Goal: Information Seeking & Learning: Learn about a topic

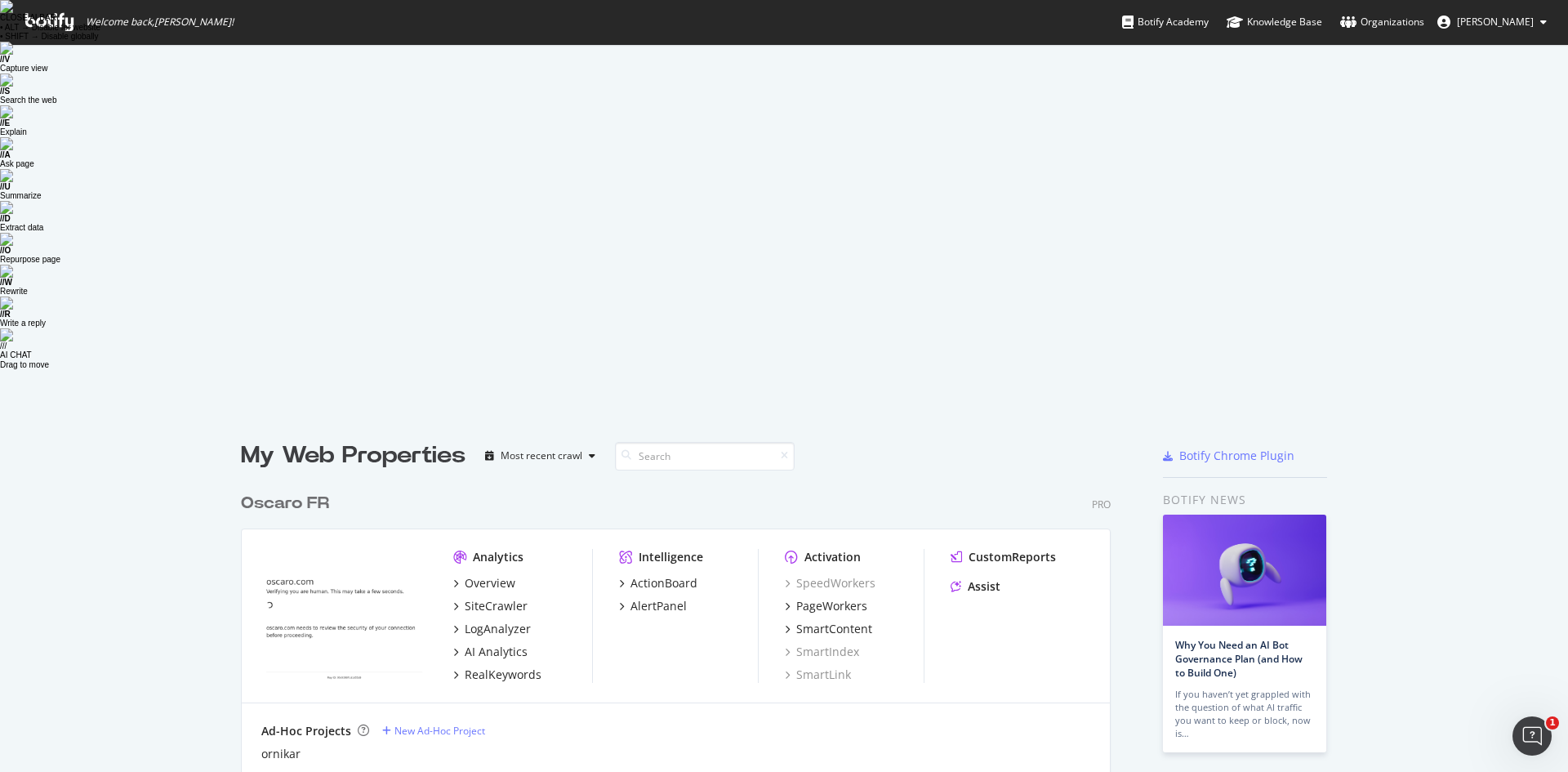
click at [489, 529] on div "Analytics Overview SiteCrawler LogAnalyzer AI Analytics RealKeywords Intelligen…" at bounding box center [676, 616] width 868 height 174
click at [493, 667] on div "RealKeywords" at bounding box center [503, 674] width 76 height 16
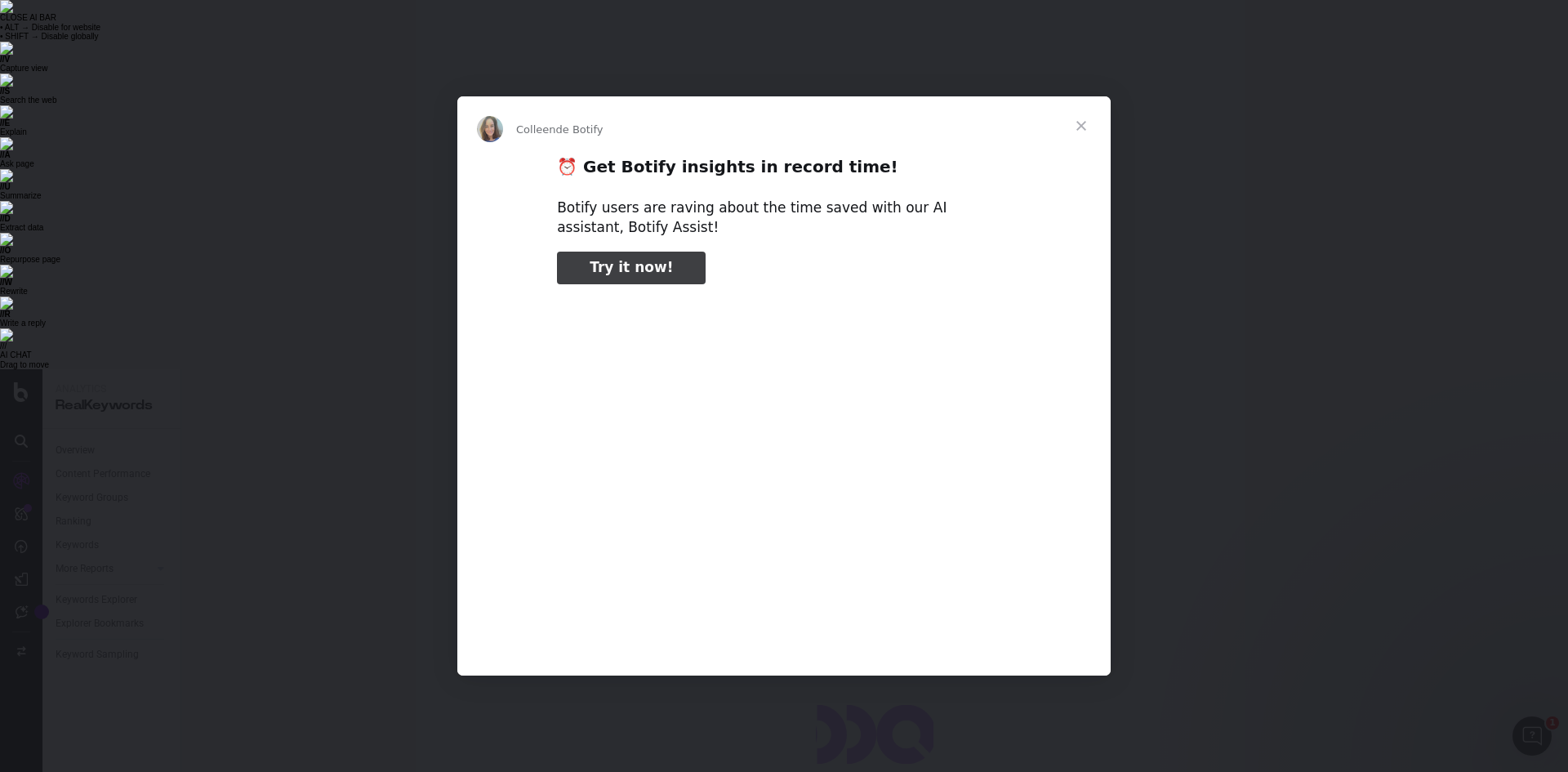
type input "143423"
click at [1088, 124] on span "Fermer" at bounding box center [1081, 126] width 59 height 59
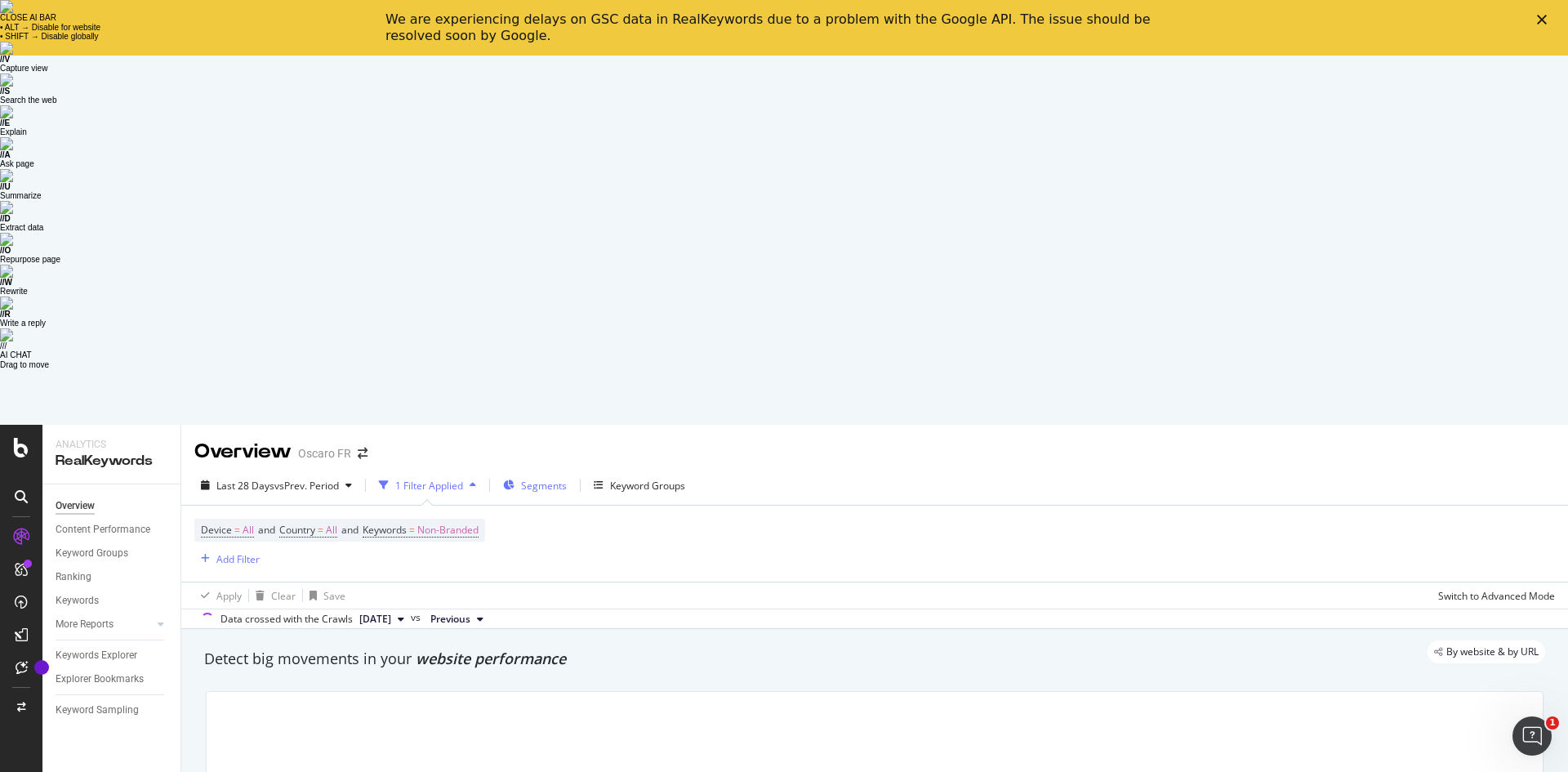
click at [537, 478] on span "Segments" at bounding box center [543, 485] width 45 height 14
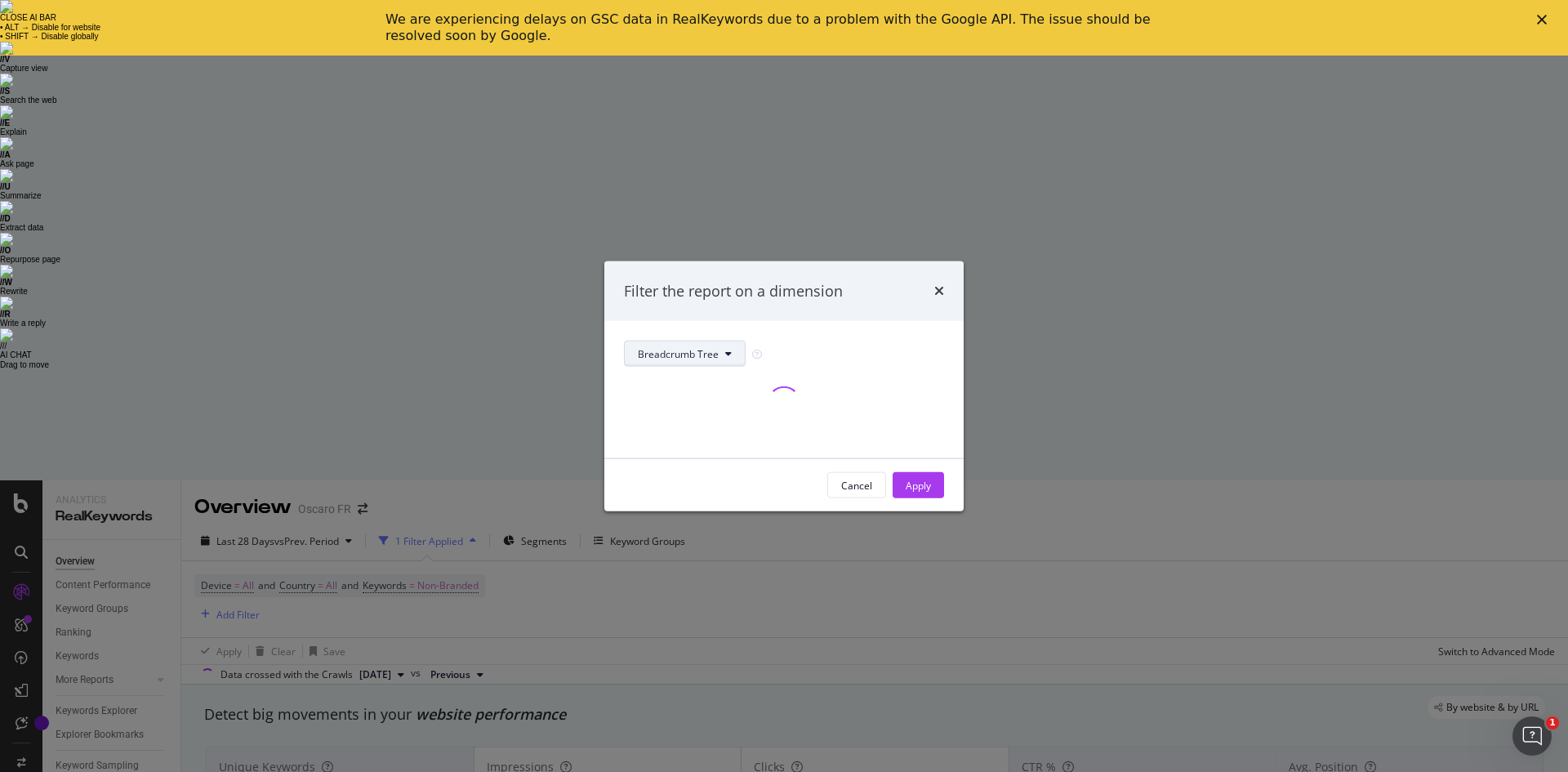
click at [715, 344] on button "Breadcrumb Tree" at bounding box center [685, 353] width 122 height 26
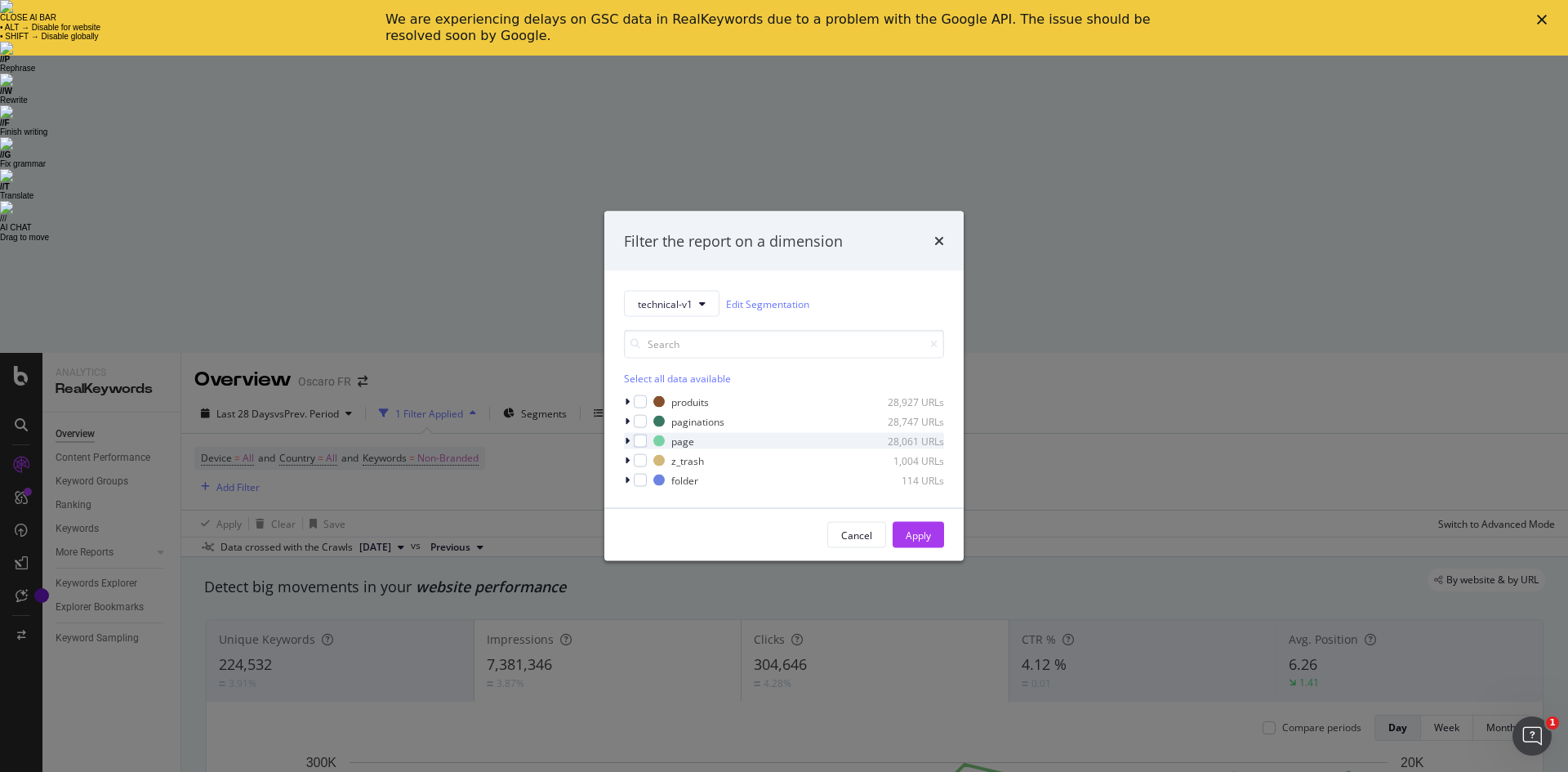
click at [629, 437] on icon "modal" at bounding box center [626, 441] width 5 height 10
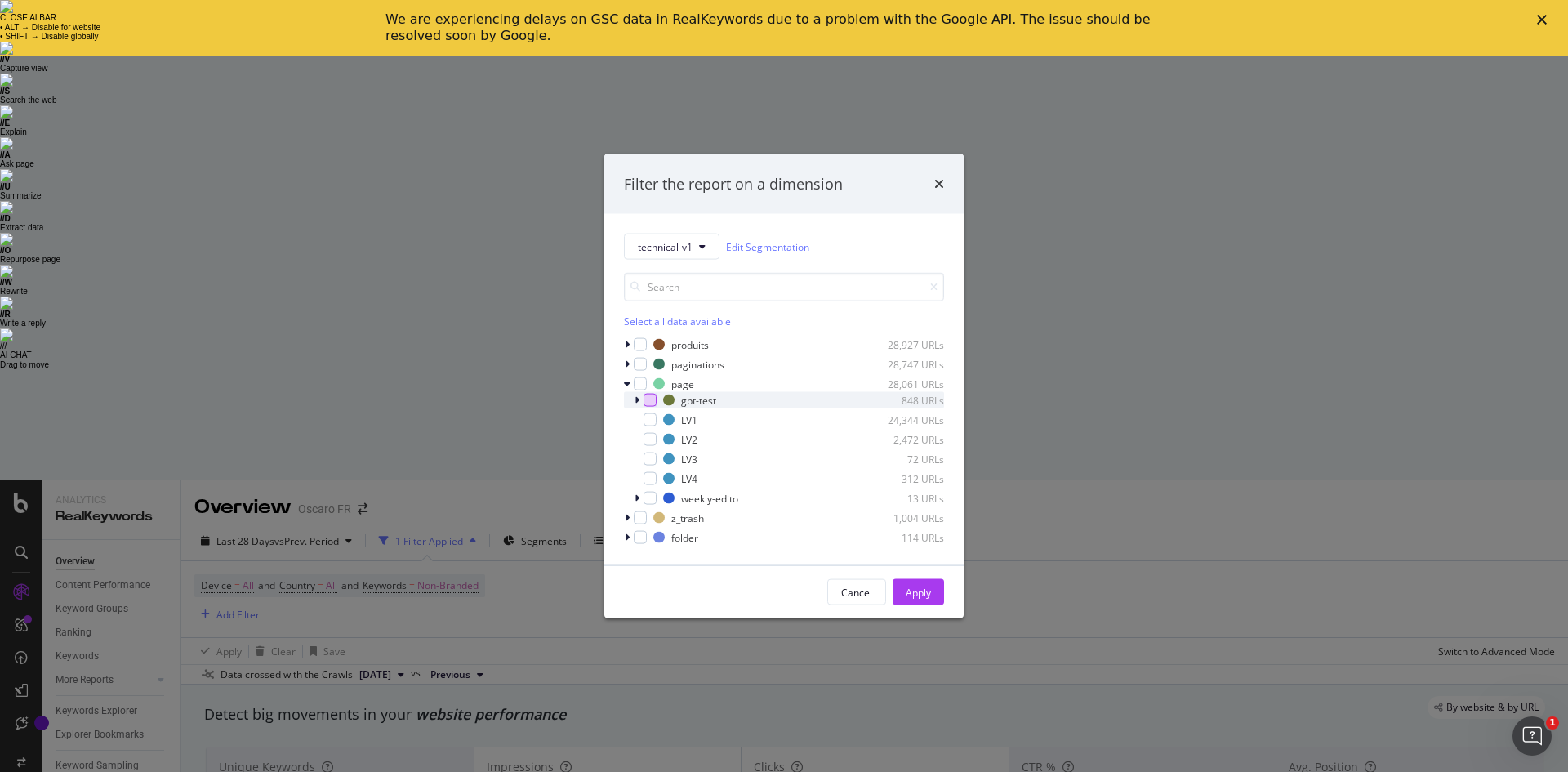
click at [653, 400] on div "modal" at bounding box center [651, 400] width 14 height 14
click at [920, 588] on div "Apply" at bounding box center [918, 591] width 25 height 14
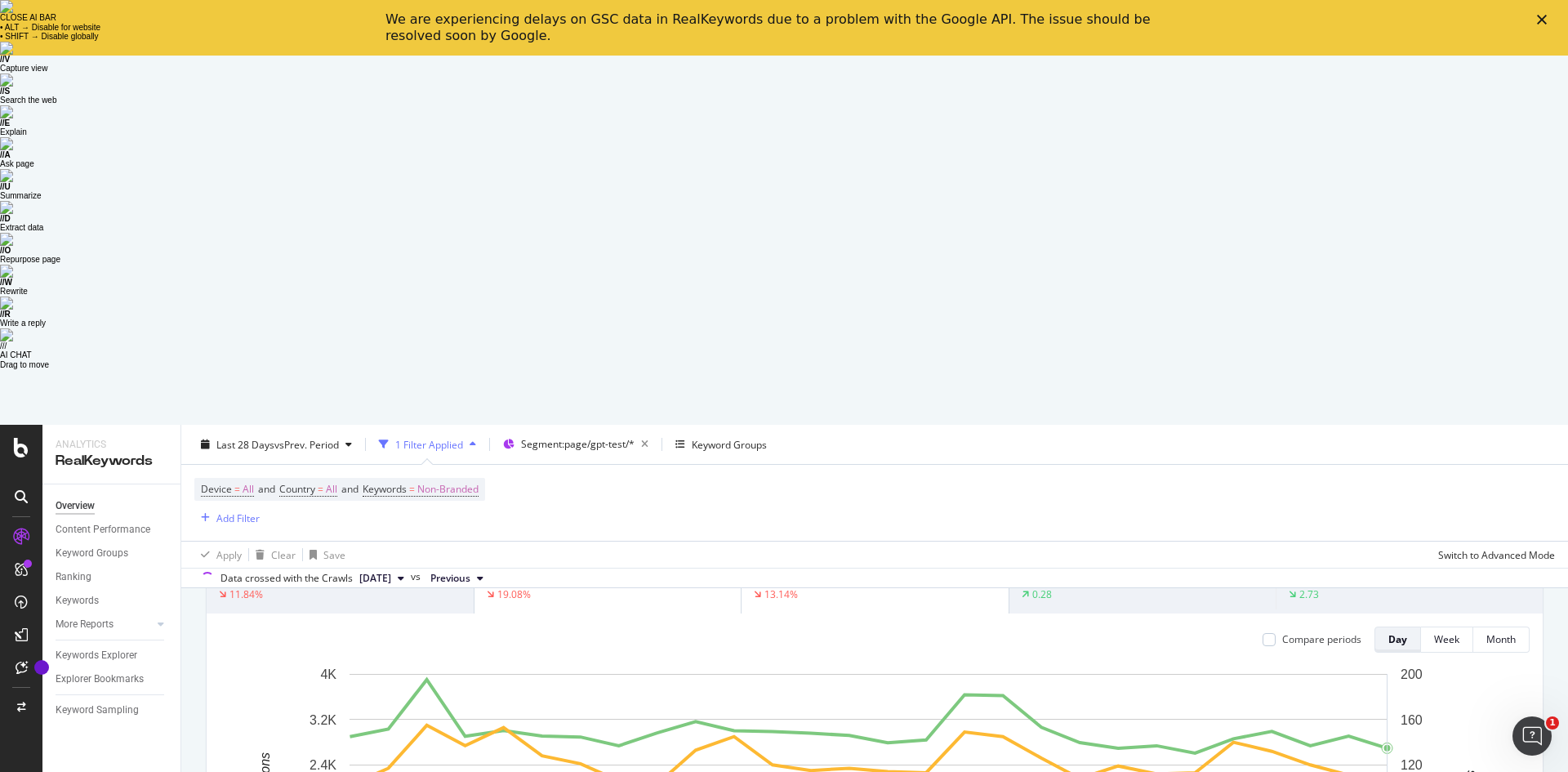
scroll to position [82, 0]
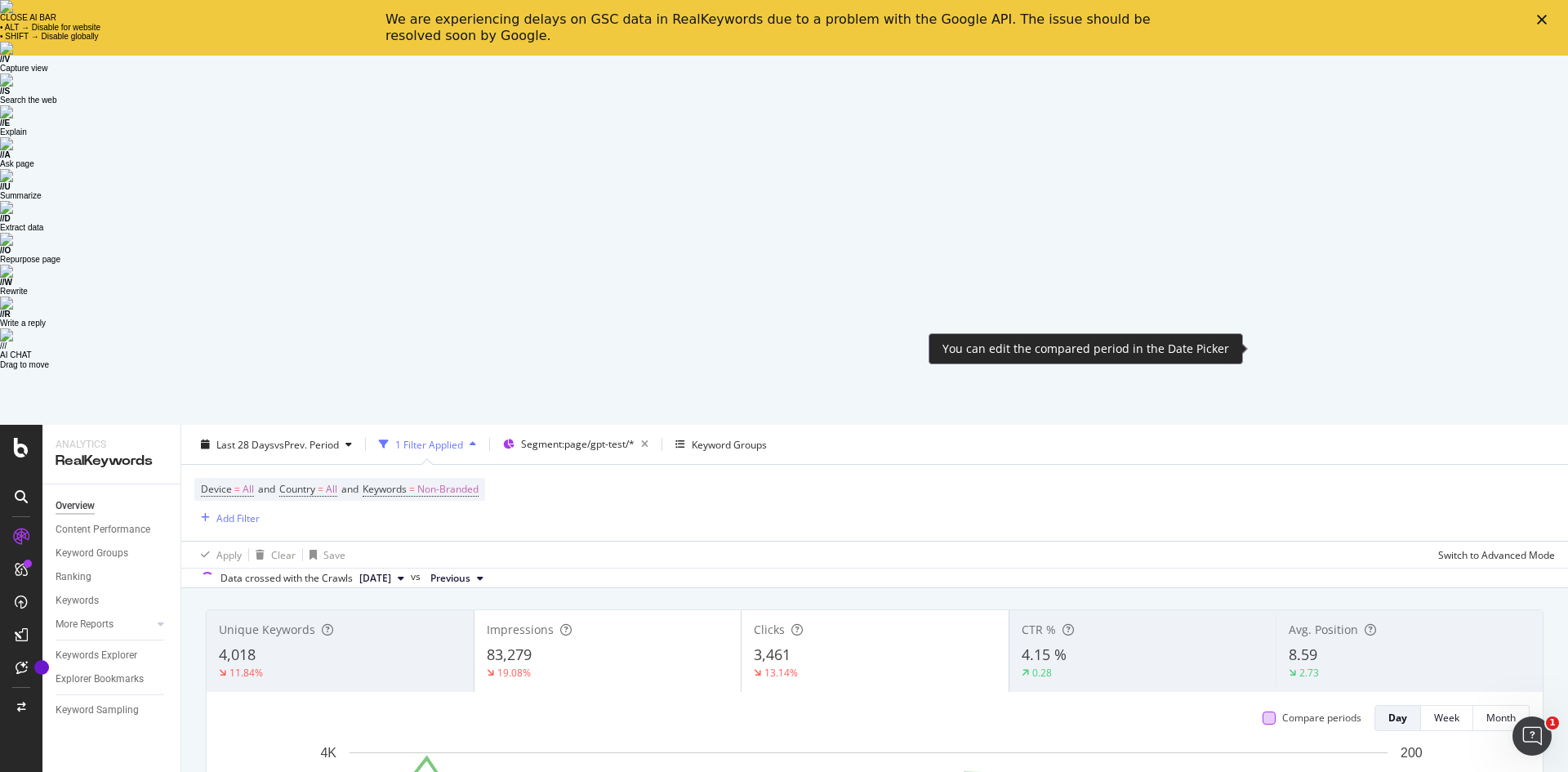
click at [1263, 711] on div at bounding box center [1269, 718] width 14 height 14
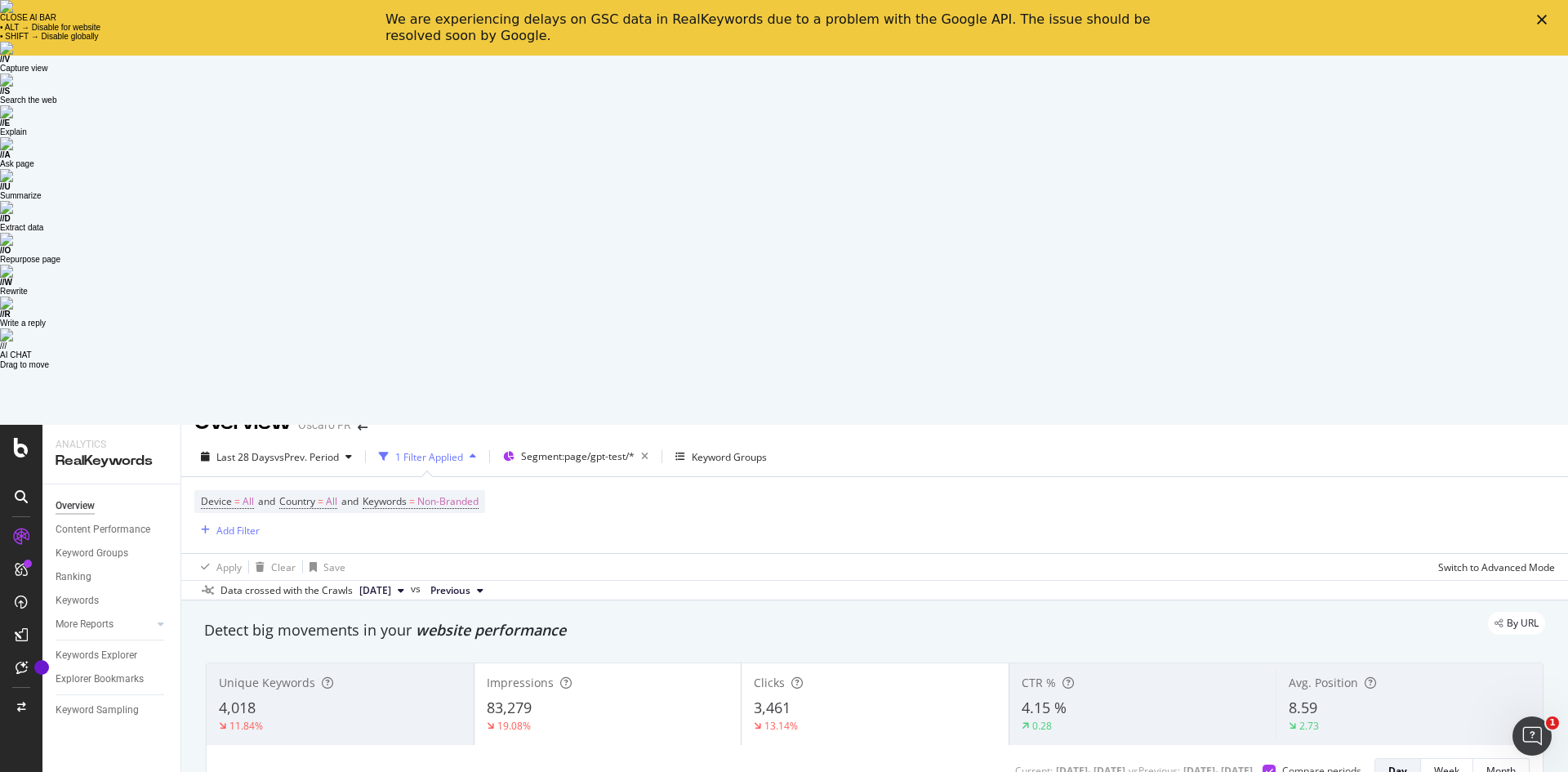
scroll to position [0, 0]
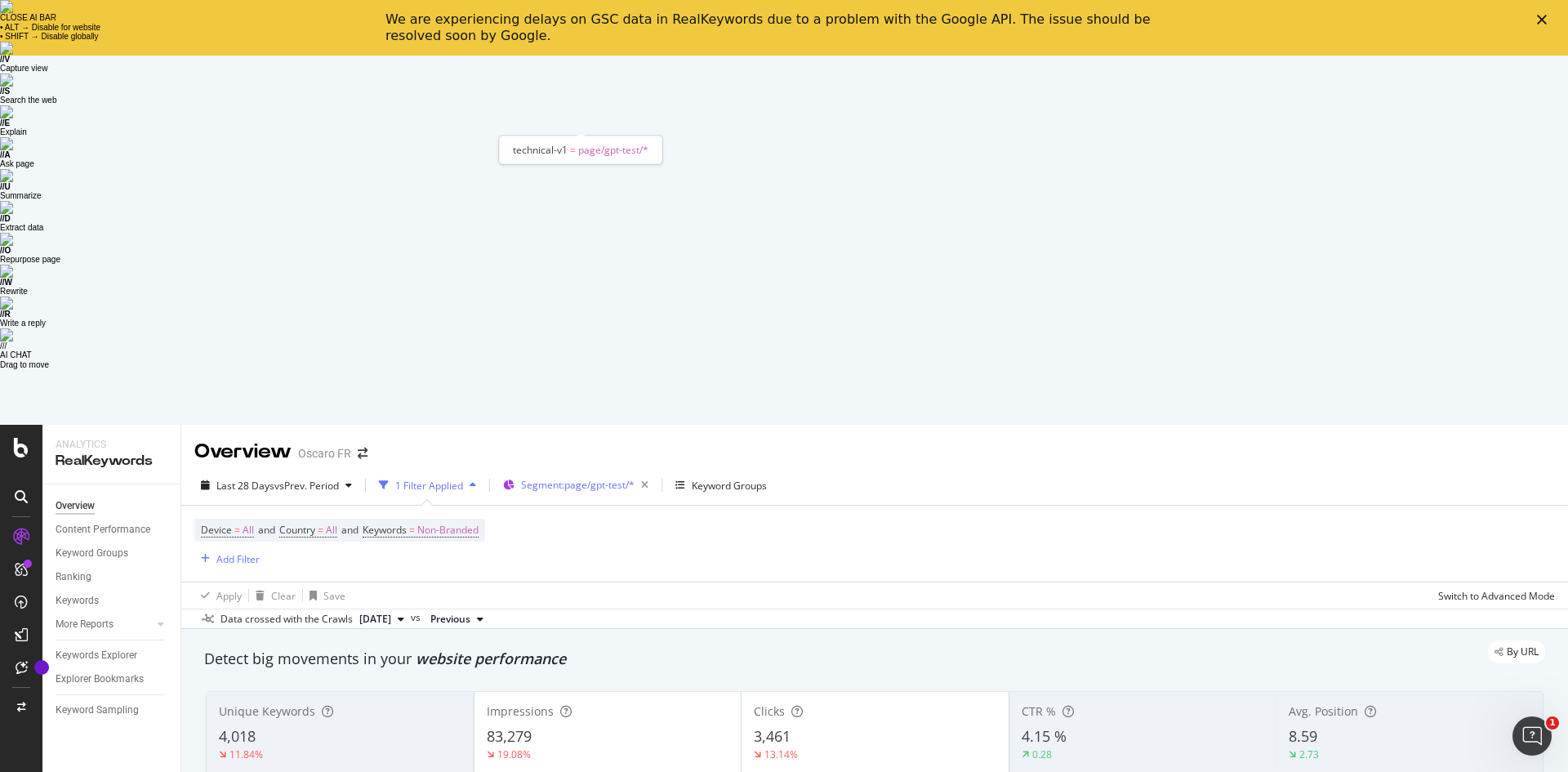
click at [609, 477] on span "Segment: page/gpt-test/*" at bounding box center [577, 484] width 113 height 14
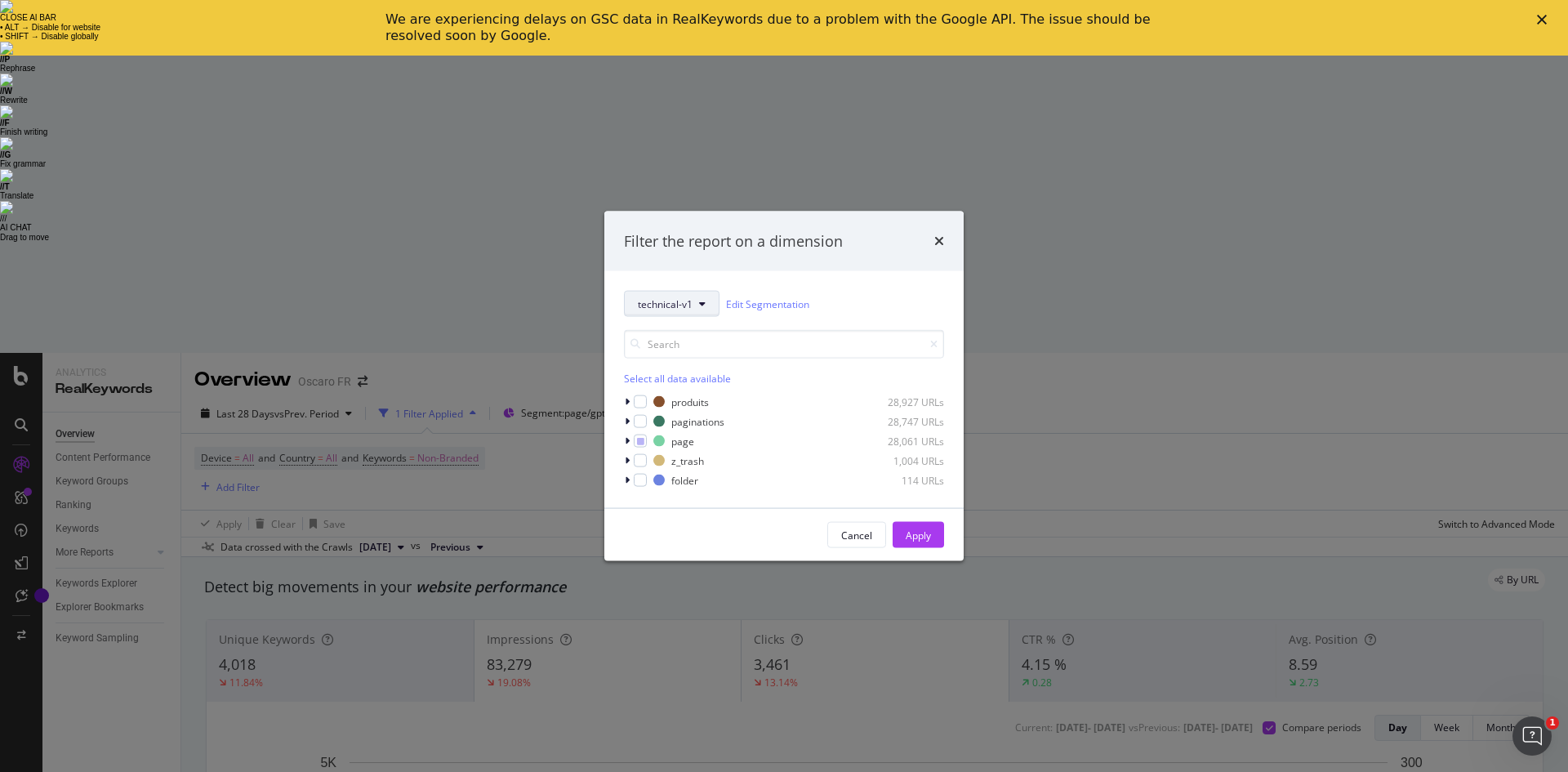
click at [672, 308] on span "technical-v1" at bounding box center [665, 303] width 55 height 14
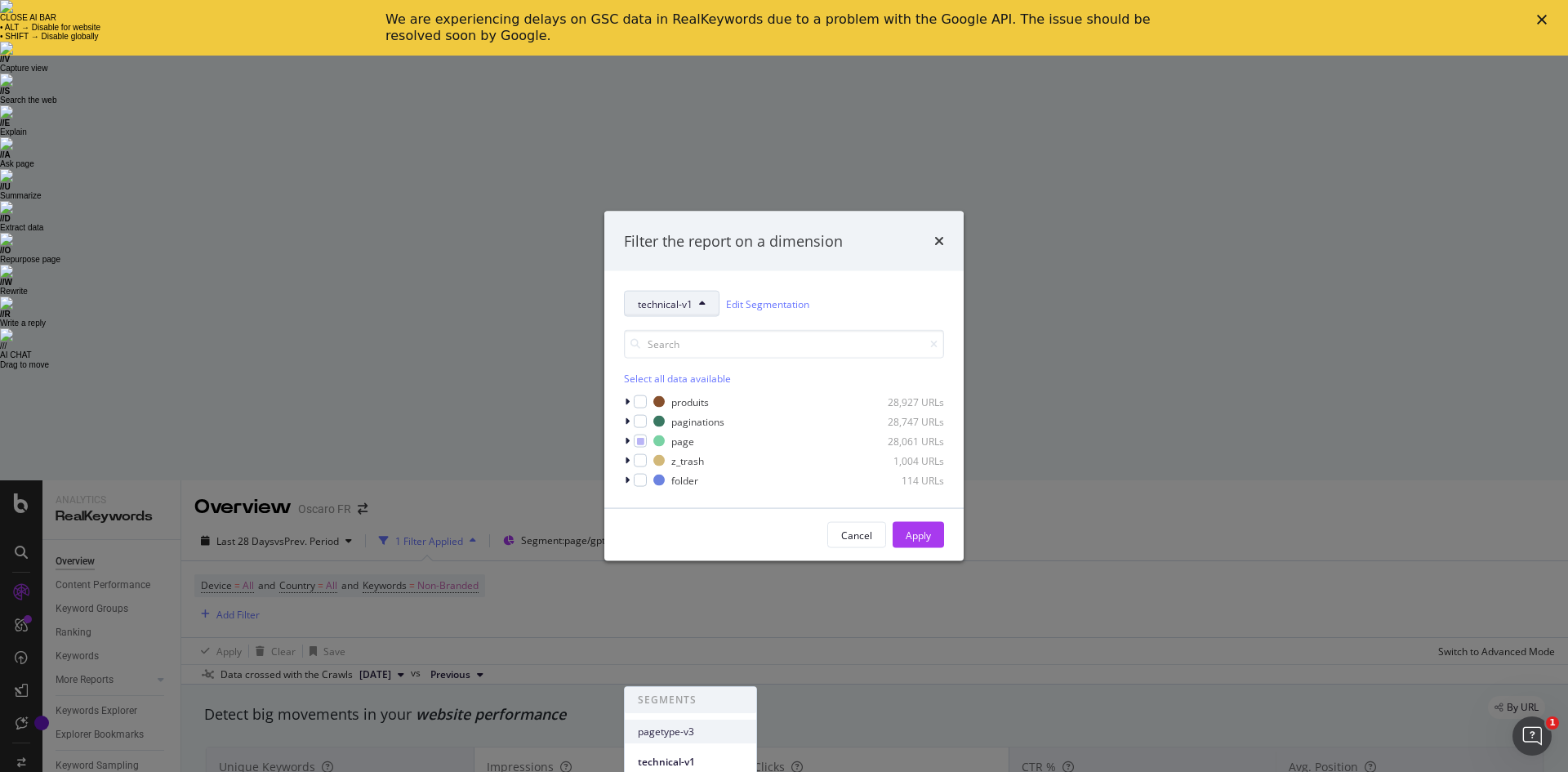
click at [709, 725] on span "pagetype-v3" at bounding box center [690, 731] width 105 height 14
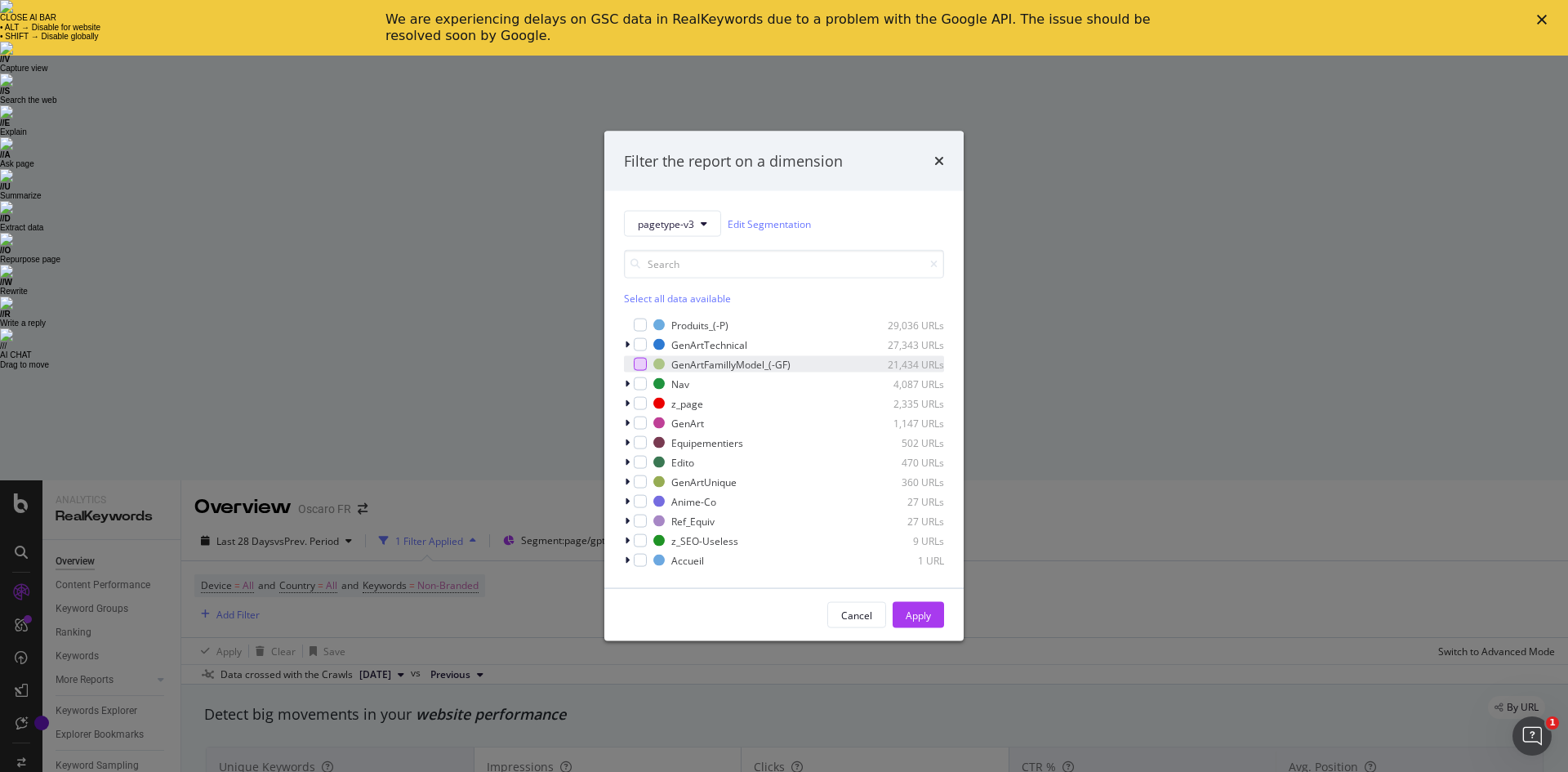
click at [641, 364] on div "modal" at bounding box center [641, 364] width 14 height 14
click at [914, 614] on div "Apply" at bounding box center [918, 615] width 25 height 14
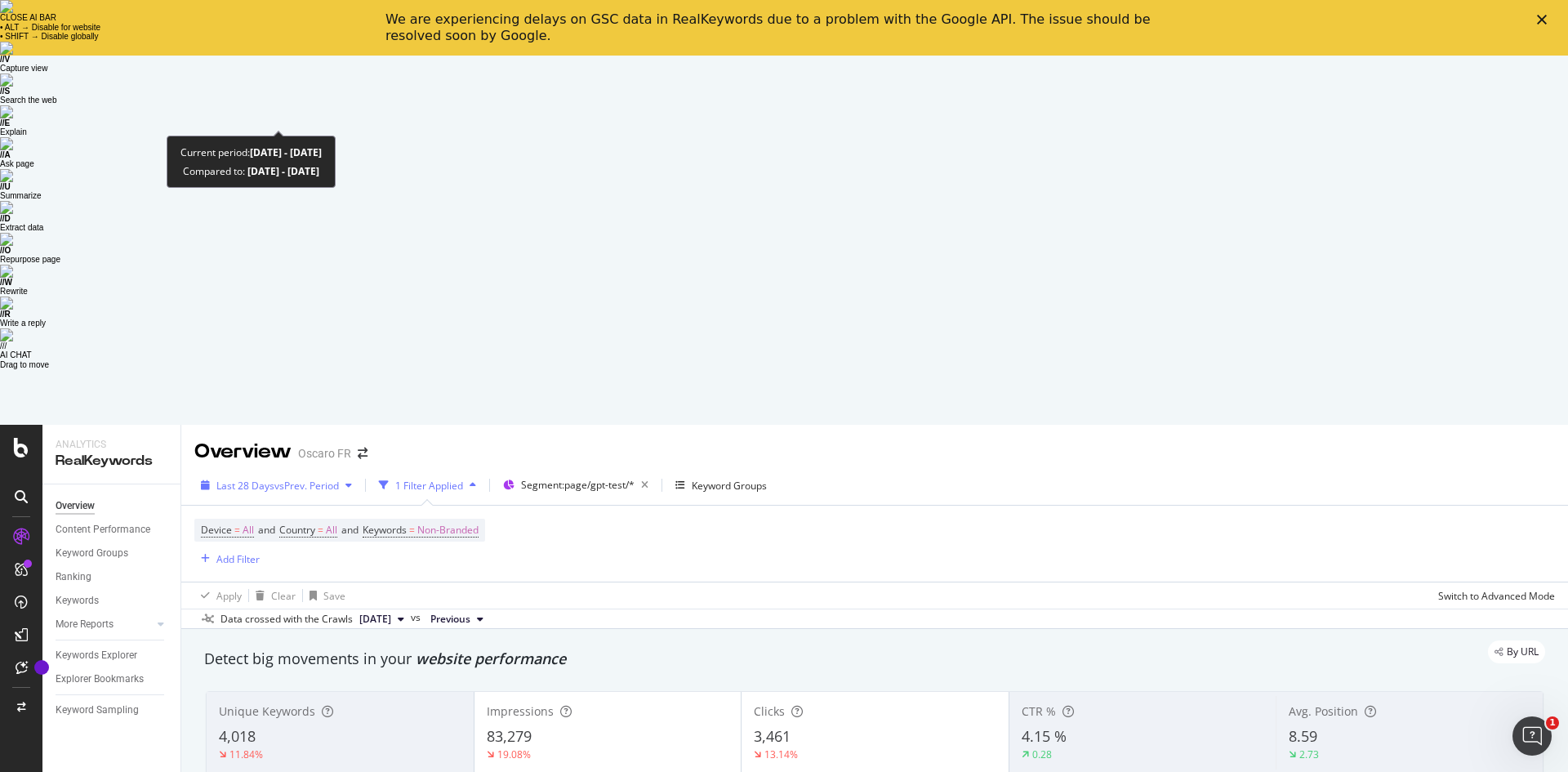
click at [308, 478] on span "vs Prev. Period" at bounding box center [306, 485] width 65 height 14
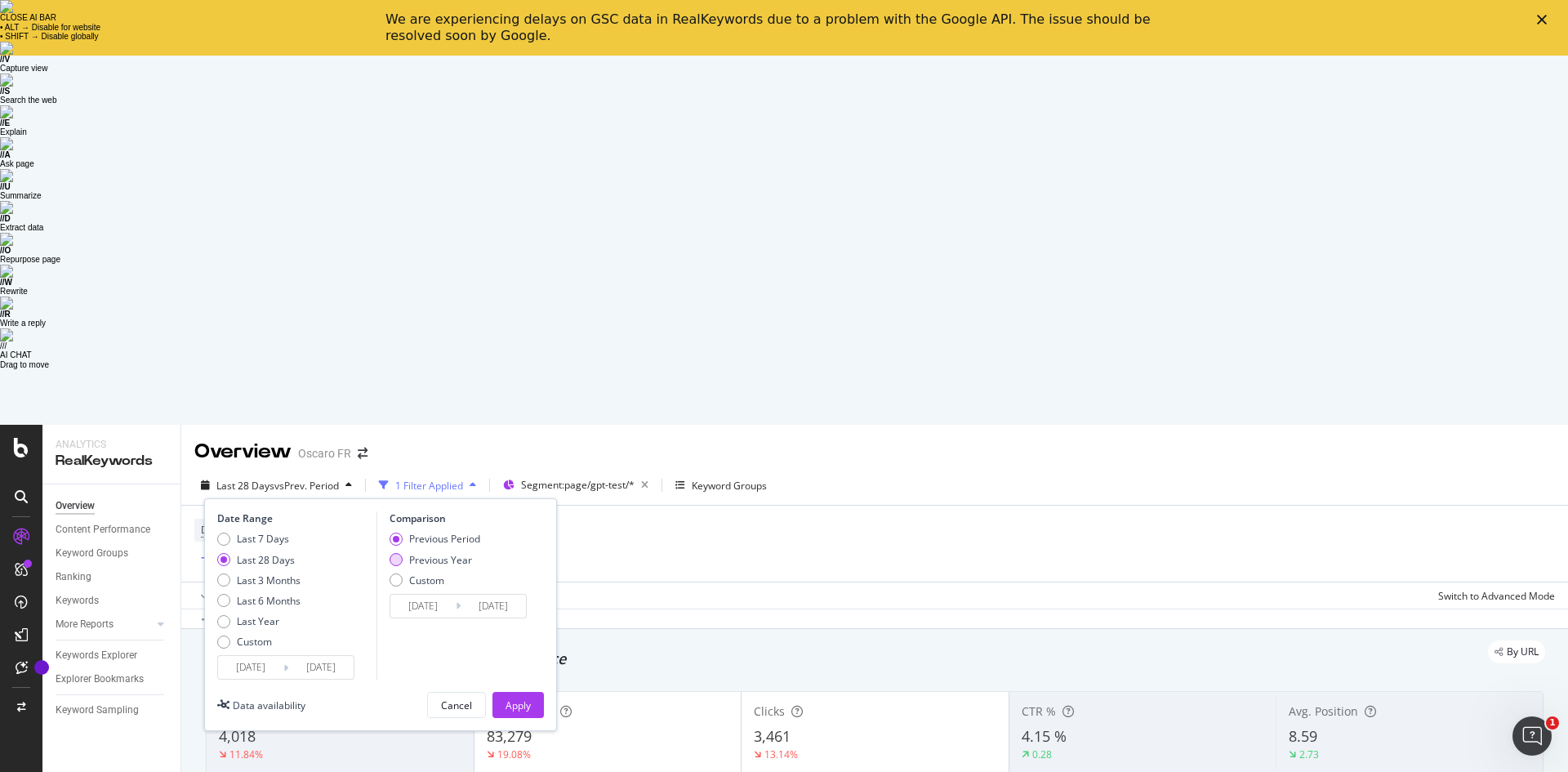
click at [421, 553] on div "Previous Year" at bounding box center [440, 559] width 63 height 14
type input "2024/09/14"
type input "2024/10/11"
click at [529, 699] on div "Apply" at bounding box center [518, 705] width 25 height 14
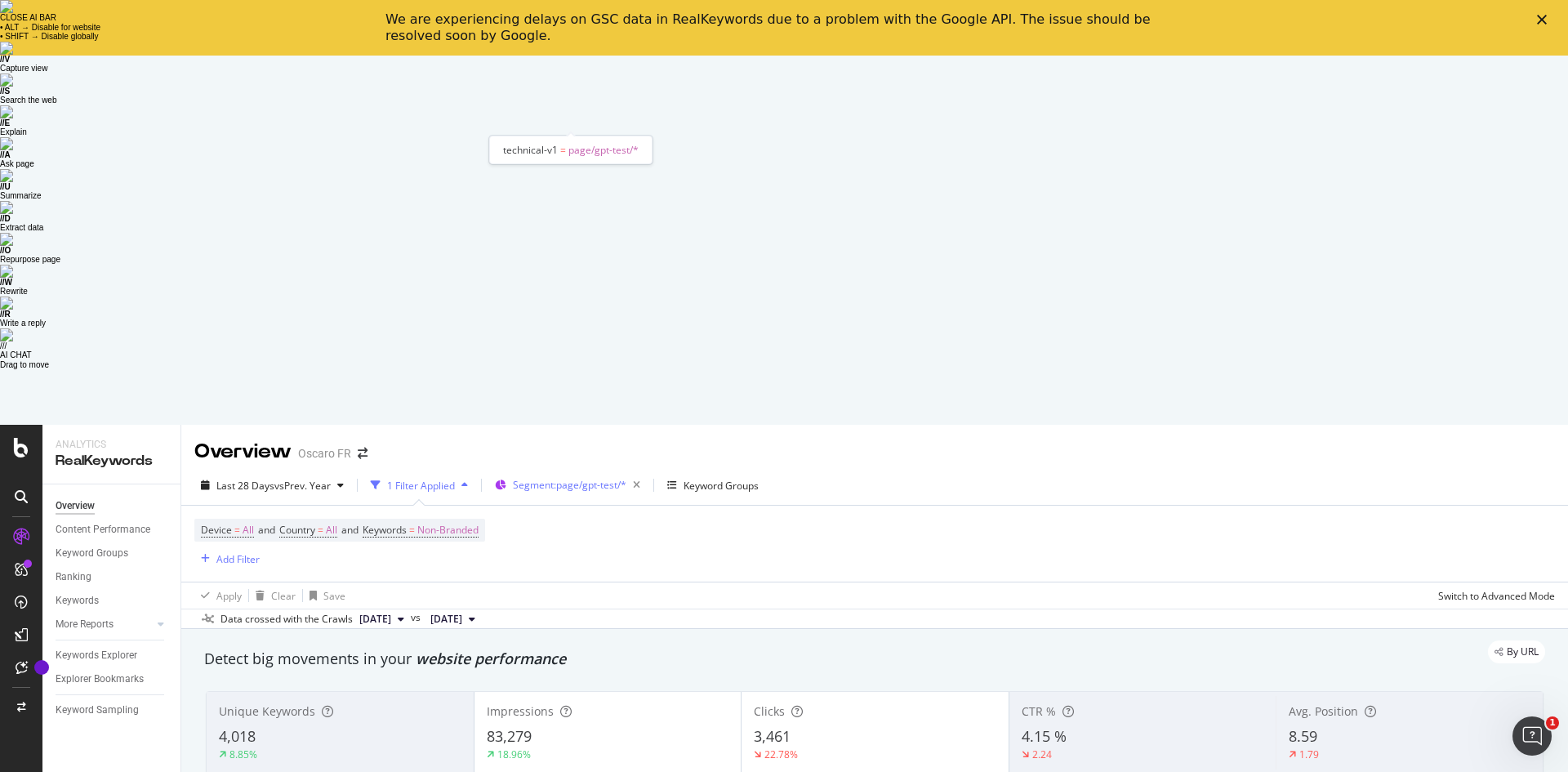
click at [566, 473] on div "Segment: page/gpt-test/*" at bounding box center [580, 485] width 134 height 23
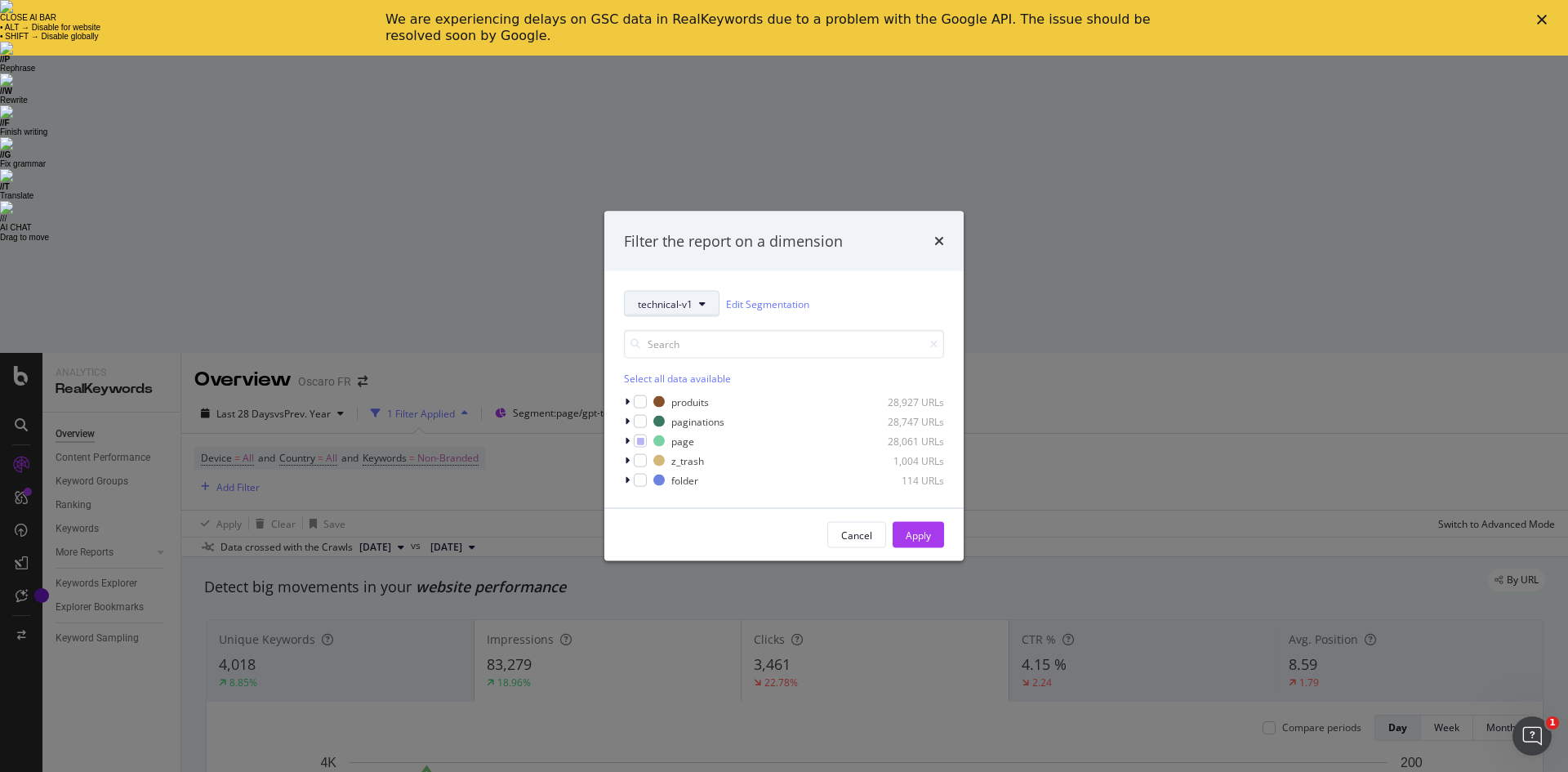
click at [677, 312] on button "technical-v1" at bounding box center [672, 303] width 96 height 26
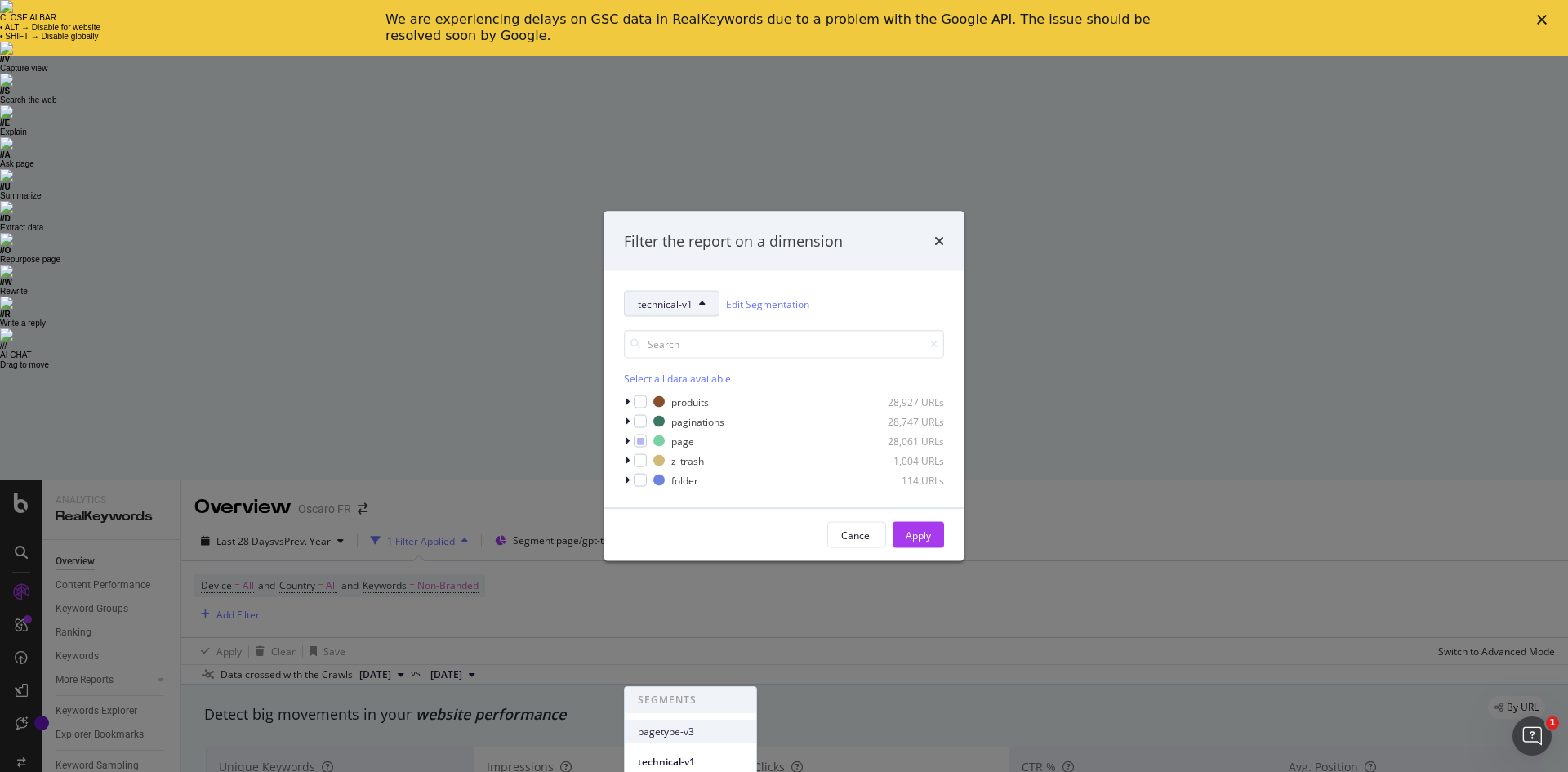
click at [681, 725] on span "pagetype-v3" at bounding box center [690, 731] width 105 height 14
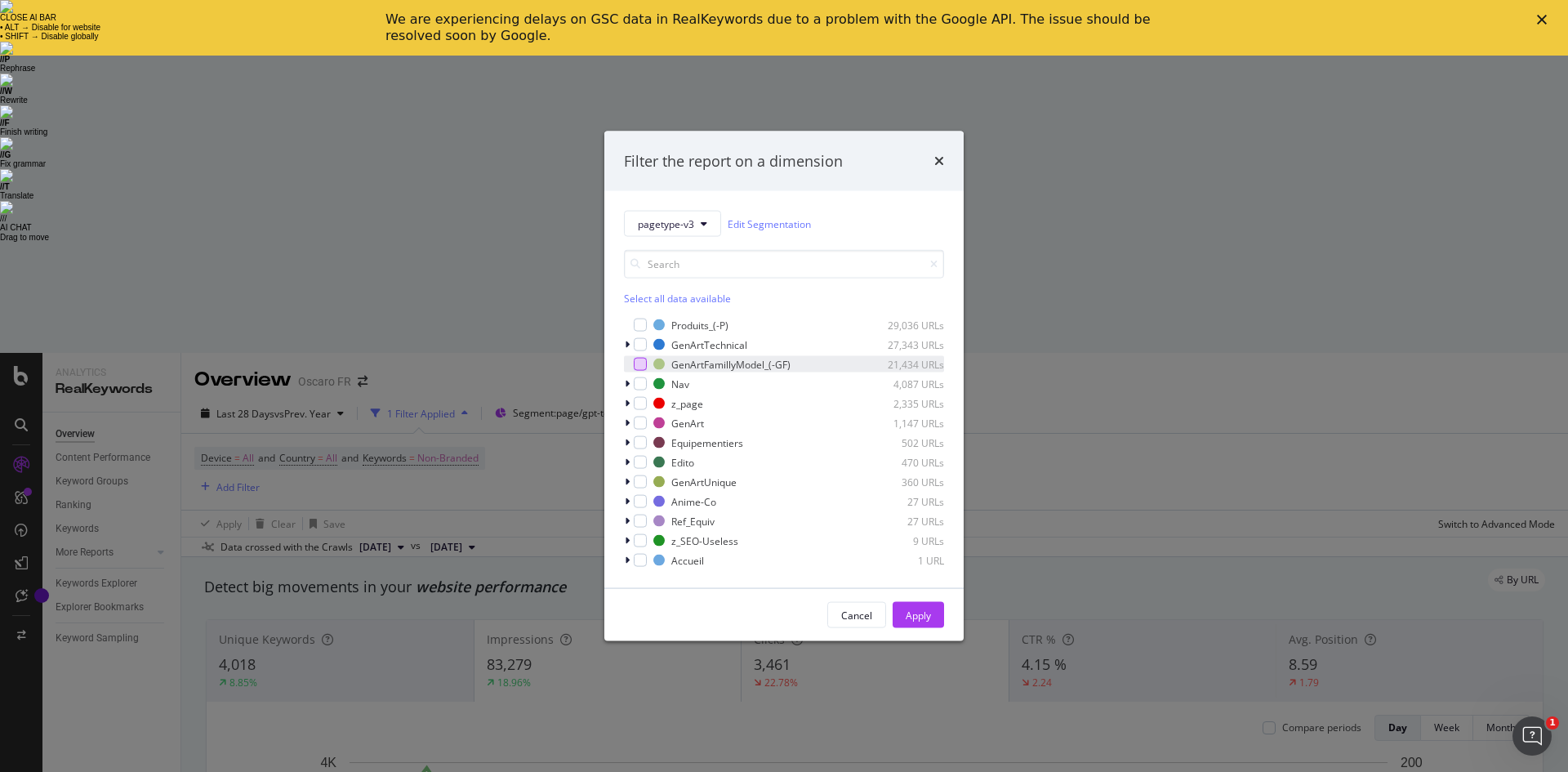
click at [646, 365] on div "modal" at bounding box center [641, 364] width 14 height 14
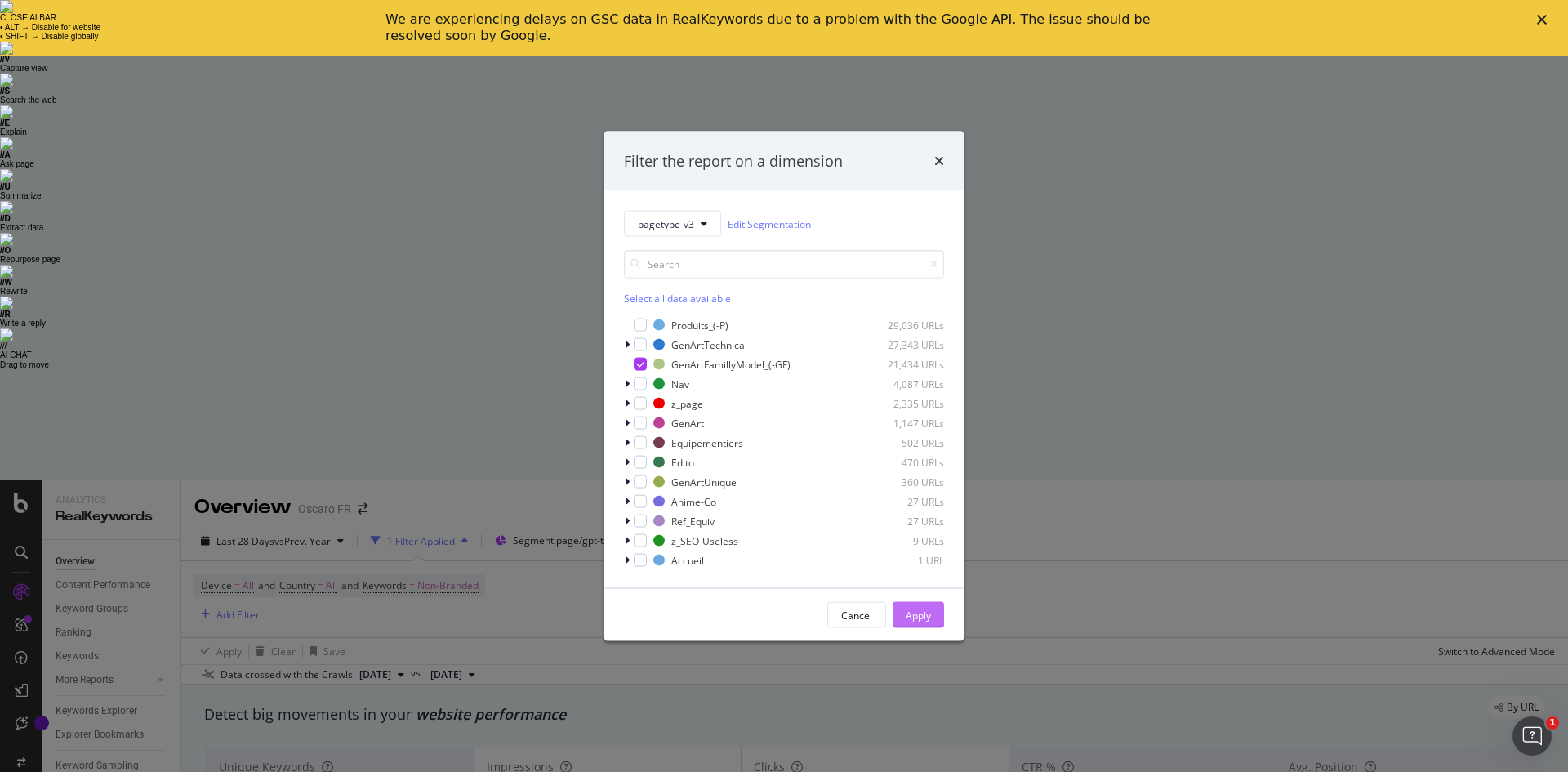
click at [917, 612] on div "Apply" at bounding box center [918, 615] width 25 height 14
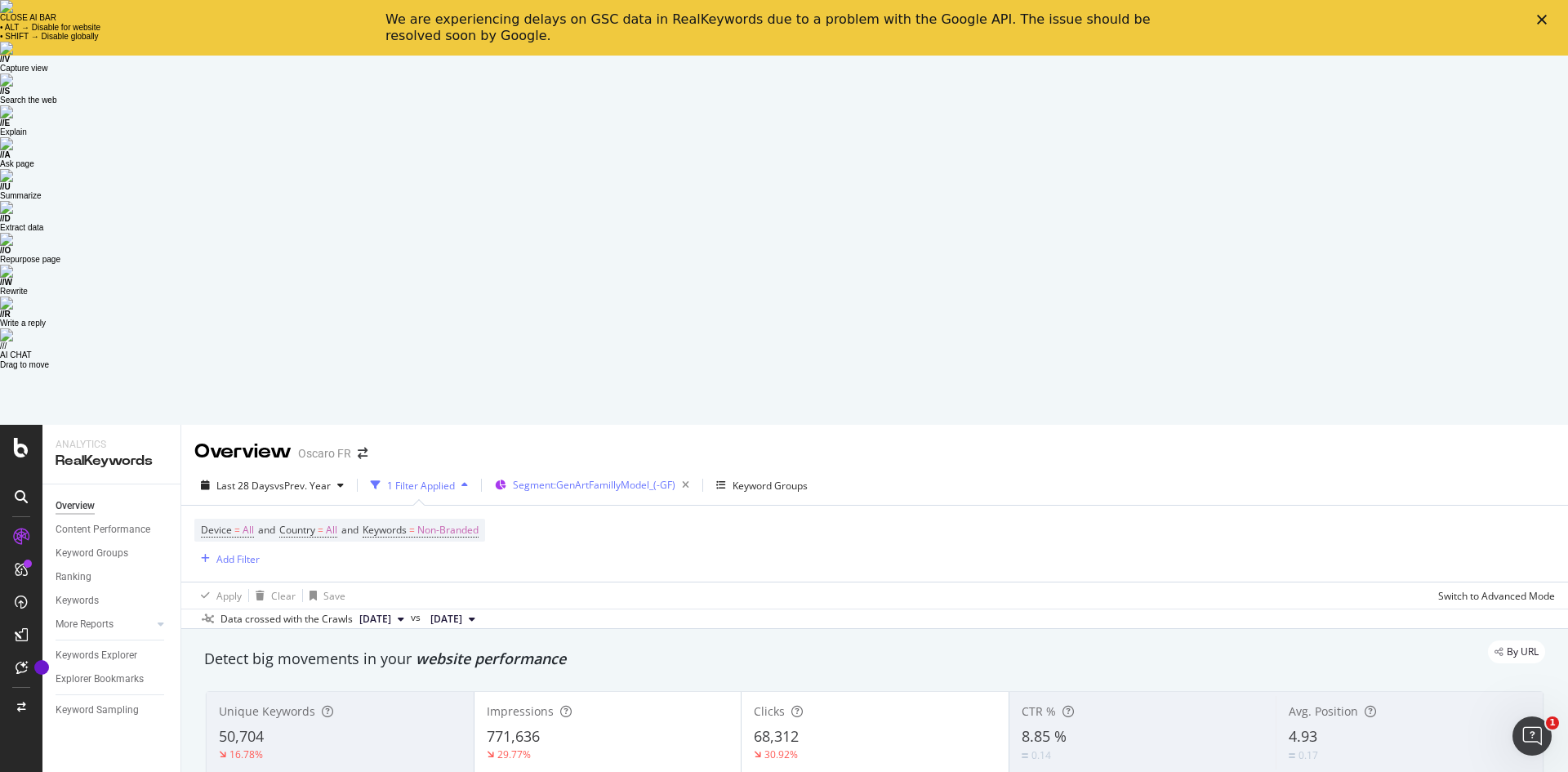
click at [642, 477] on span "Segment: GenArtFamillyModel_(-GF)" at bounding box center [595, 484] width 162 height 14
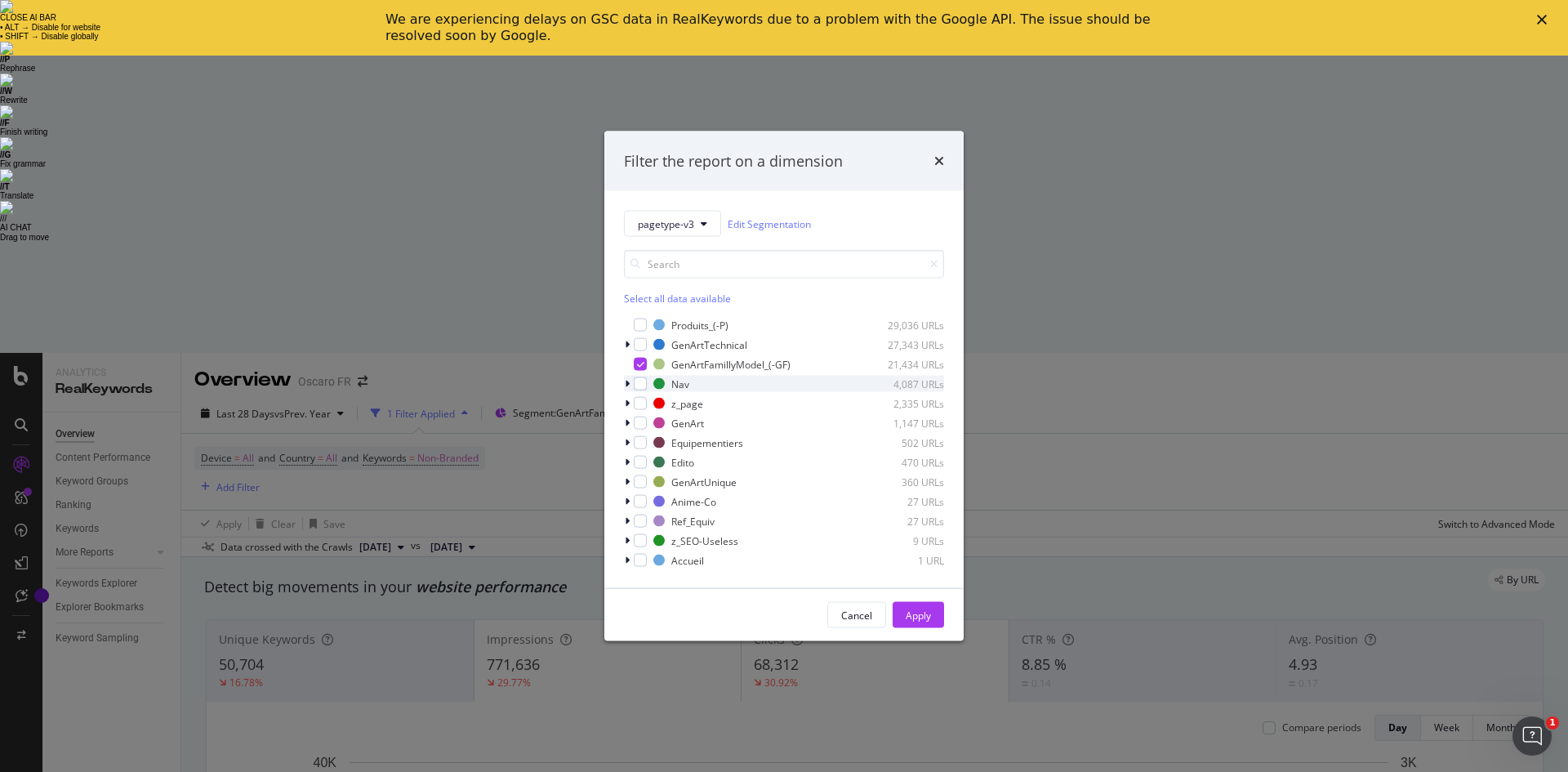
click at [628, 386] on icon "modal" at bounding box center [626, 384] width 5 height 10
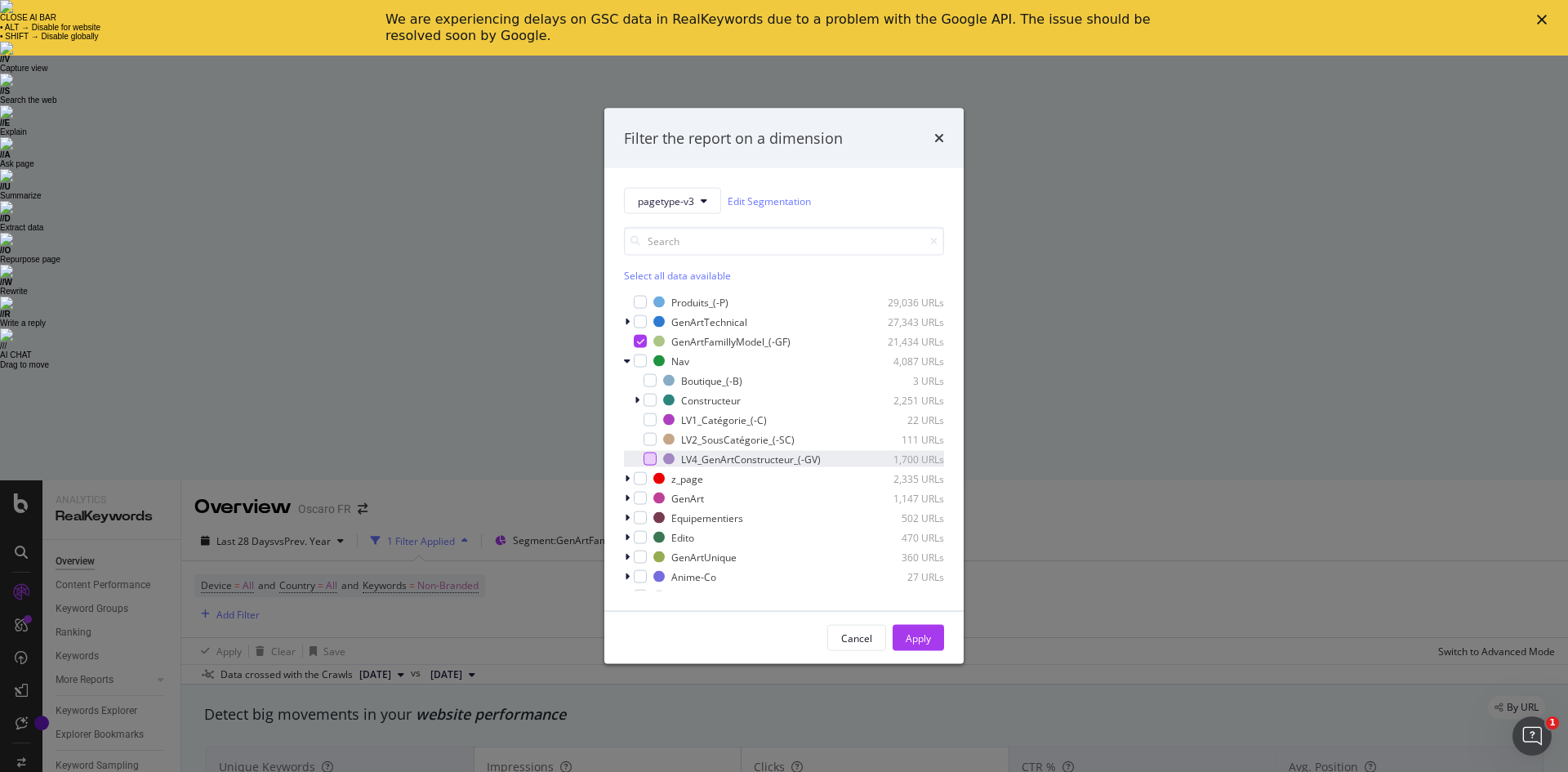
click at [646, 463] on div "modal" at bounding box center [651, 459] width 14 height 14
click at [946, 645] on div "Cancel Apply" at bounding box center [784, 638] width 360 height 52
click at [931, 646] on div "Apply" at bounding box center [918, 637] width 25 height 24
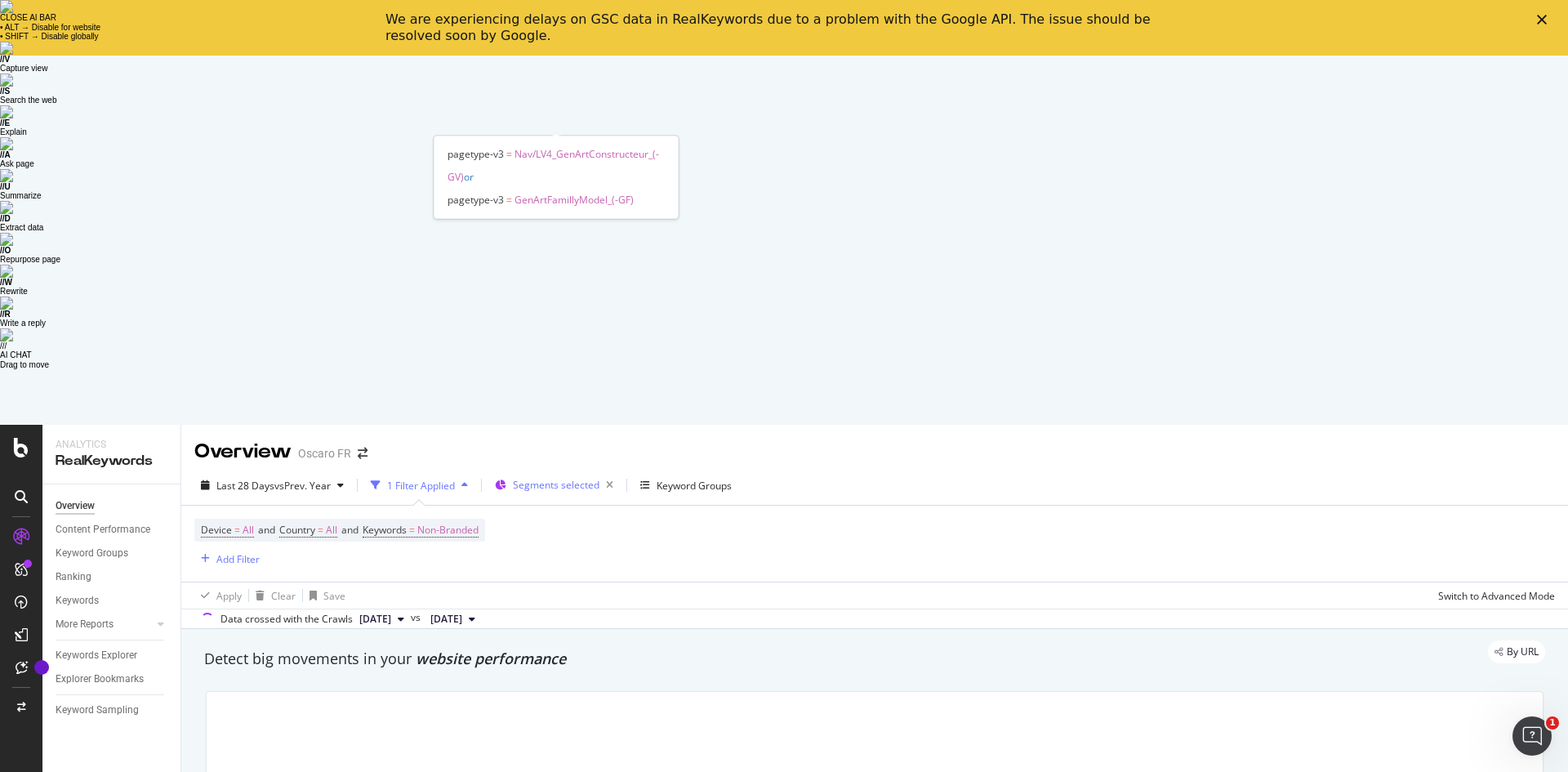
click at [550, 477] on span "Segments selected" at bounding box center [557, 484] width 87 height 14
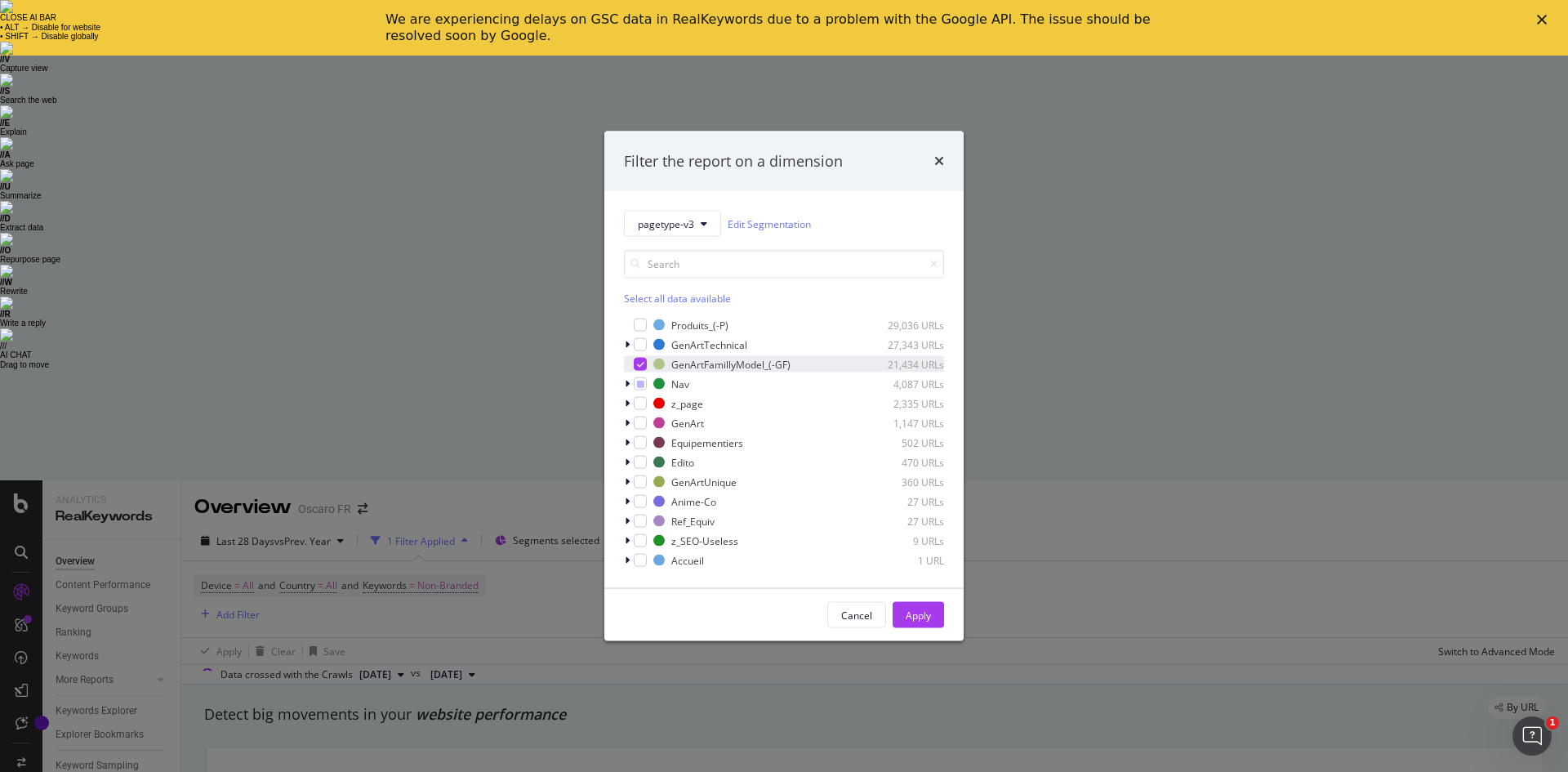
click at [647, 361] on div "GenArtFamillyModel_(-GF) 21,434 URLs" at bounding box center [784, 363] width 320 height 16
click at [904, 609] on button "Apply" at bounding box center [918, 615] width 51 height 26
